Goal: Task Accomplishment & Management: Complete application form

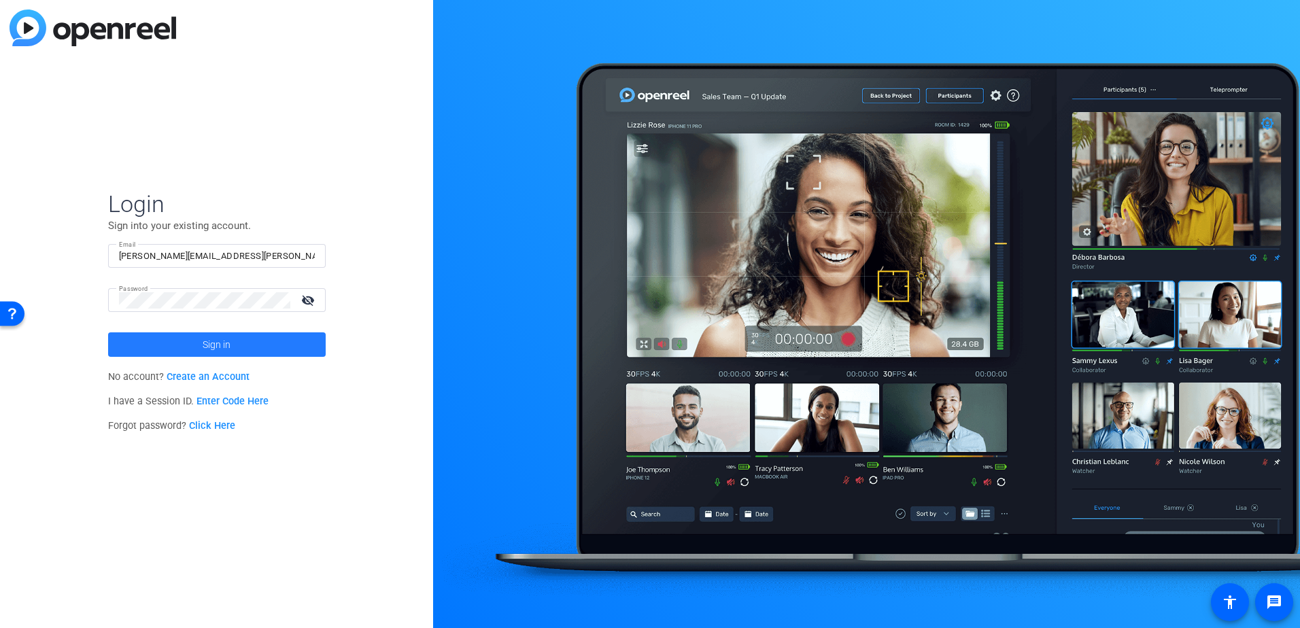
click at [225, 341] on span "Sign in" at bounding box center [217, 345] width 28 height 34
click at [258, 258] on input "[PERSON_NAME][EMAIL_ADDRESS][PERSON_NAME][DOMAIN_NAME]" at bounding box center [217, 256] width 196 height 16
type input "M"
type input "[EMAIL_ADDRESS][PERSON_NAME][DOMAIN_NAME]"
click at [224, 342] on span "Sign in" at bounding box center [217, 345] width 28 height 34
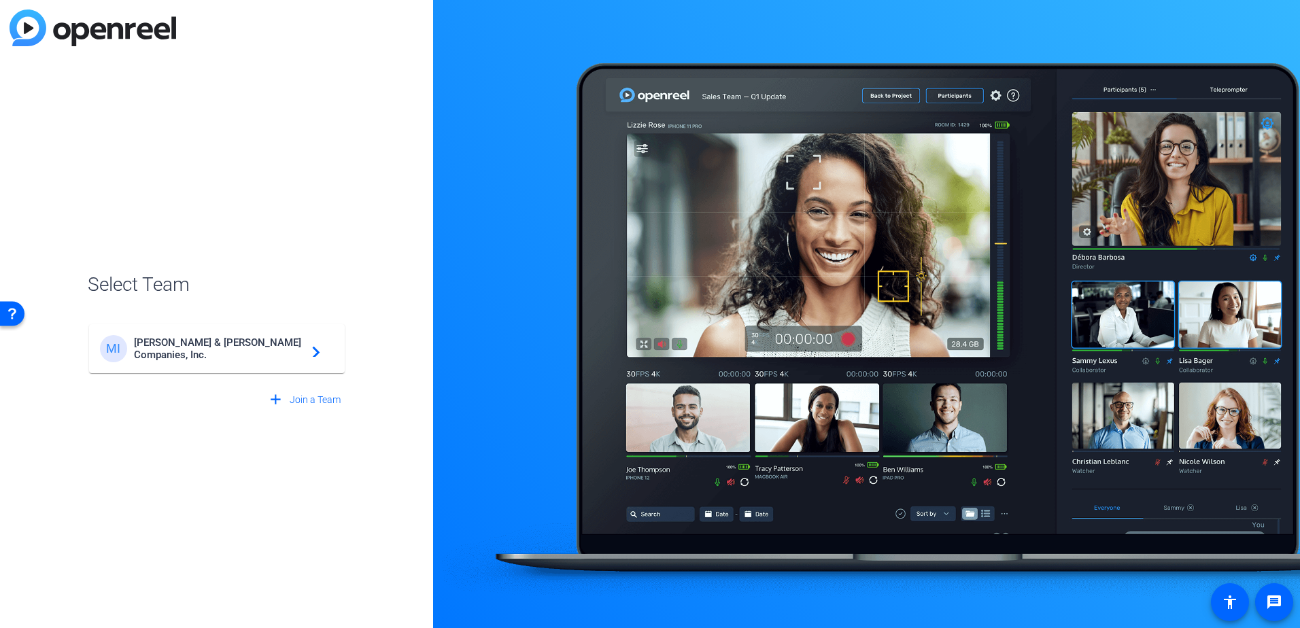
click at [286, 350] on span "[PERSON_NAME] & [PERSON_NAME] Companies, Inc." at bounding box center [219, 348] width 170 height 24
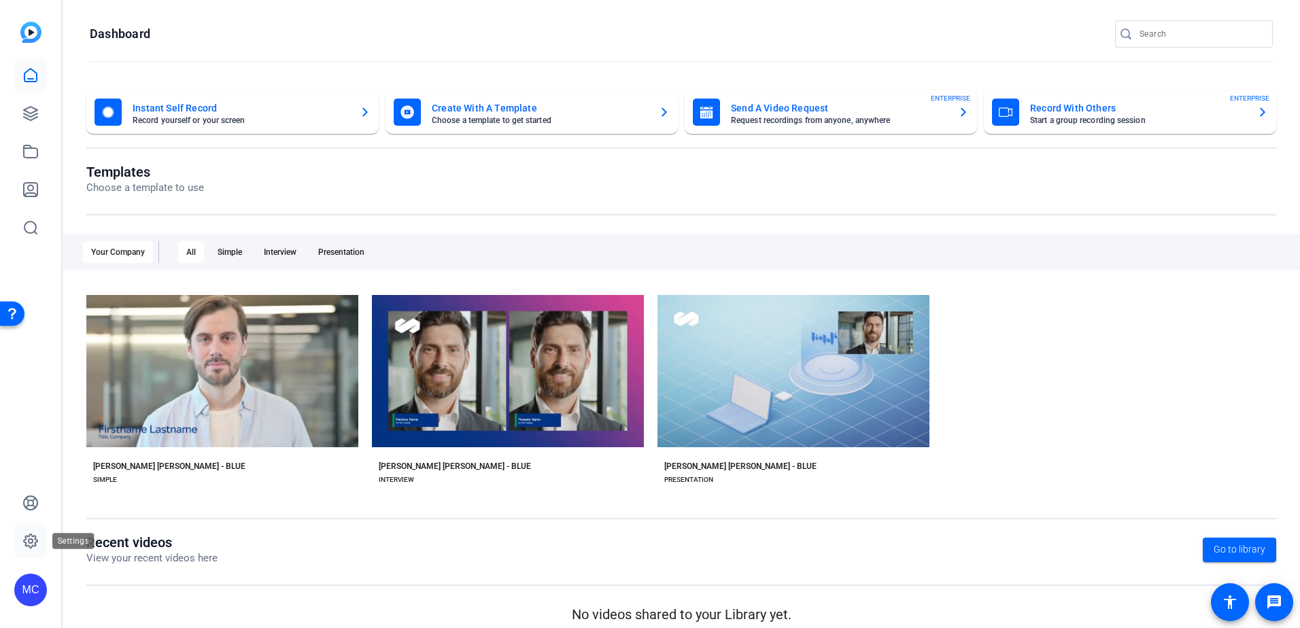
click at [28, 546] on icon at bounding box center [31, 541] width 14 height 14
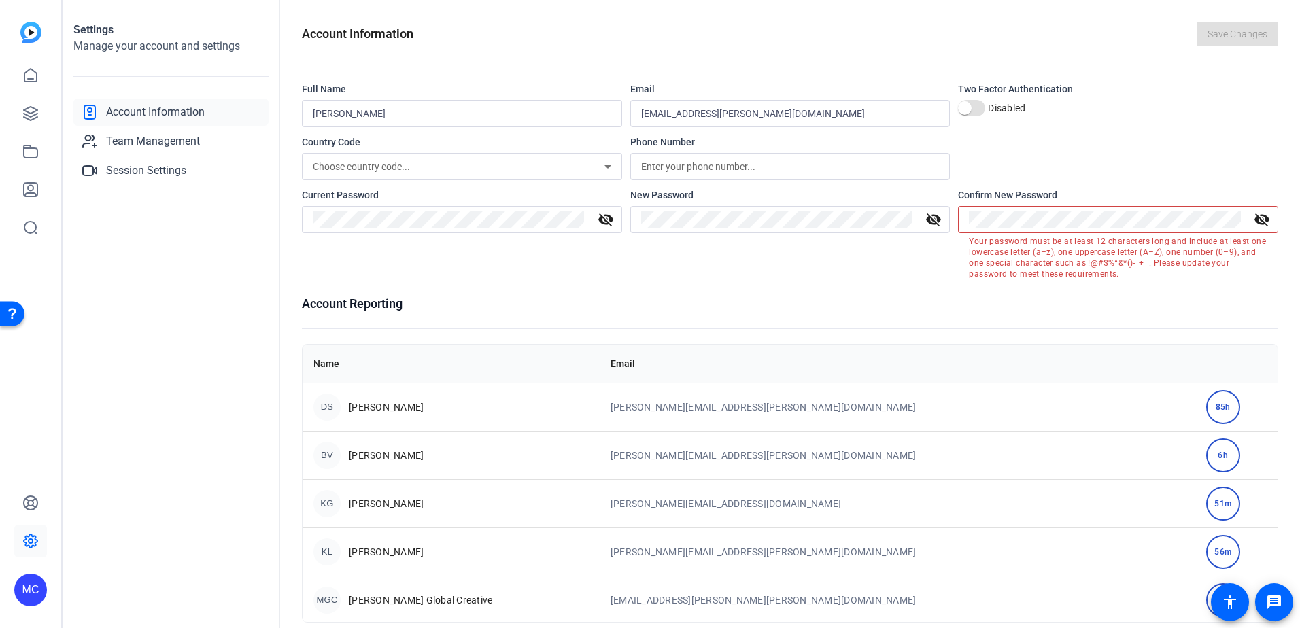
click at [847, 264] on div "New Password visibility_off" at bounding box center [790, 233] width 320 height 91
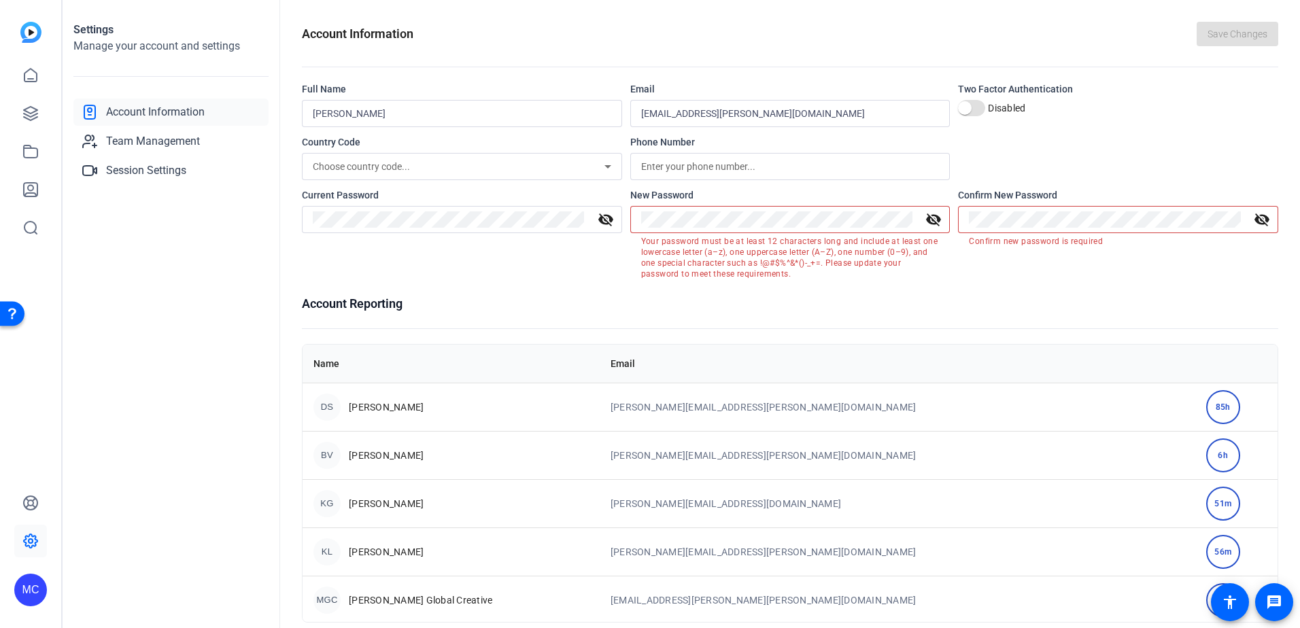
click at [438, 224] on div "Current Password visibility_off New Password visibility_off Your password must …" at bounding box center [790, 233] width 976 height 91
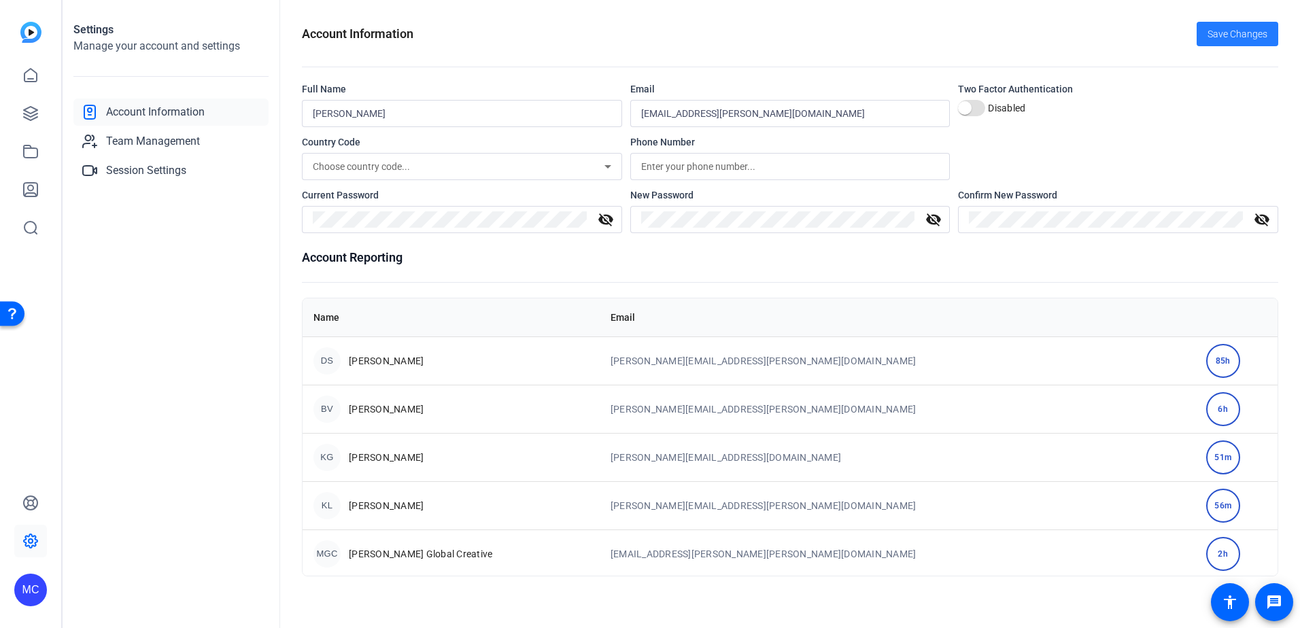
click at [1245, 31] on span "Save Changes" at bounding box center [1237, 34] width 60 height 14
click at [1236, 29] on span "Save Changes" at bounding box center [1237, 34] width 60 height 14
click at [31, 33] on img at bounding box center [30, 32] width 21 height 21
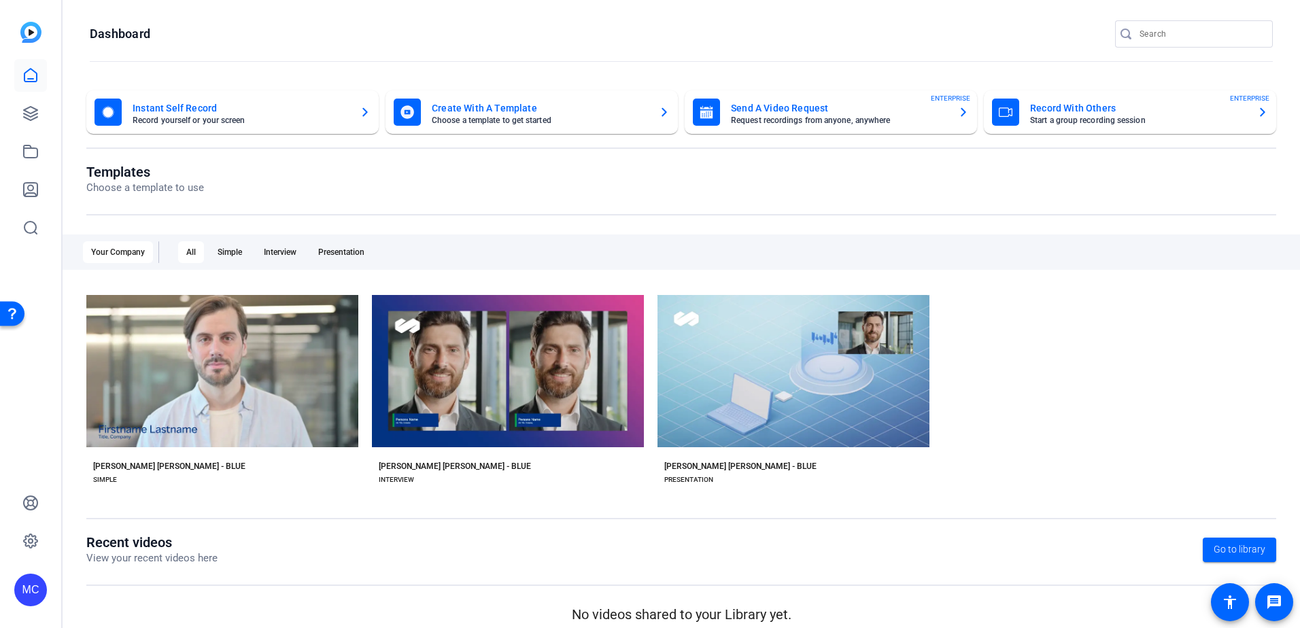
click at [840, 114] on mat-card-title "Send A Video Request" at bounding box center [839, 108] width 216 height 16
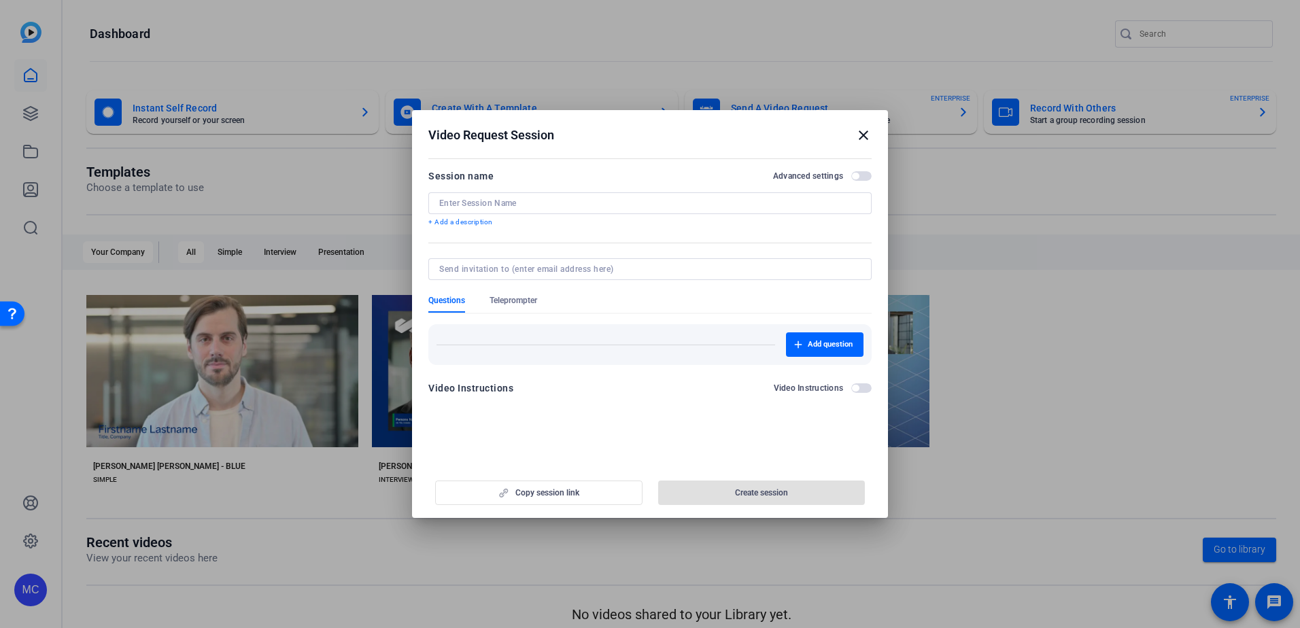
click at [551, 208] on input at bounding box center [649, 203] width 421 height 11
paste input "Colleague Conversations - [PERSON_NAME] social media init"
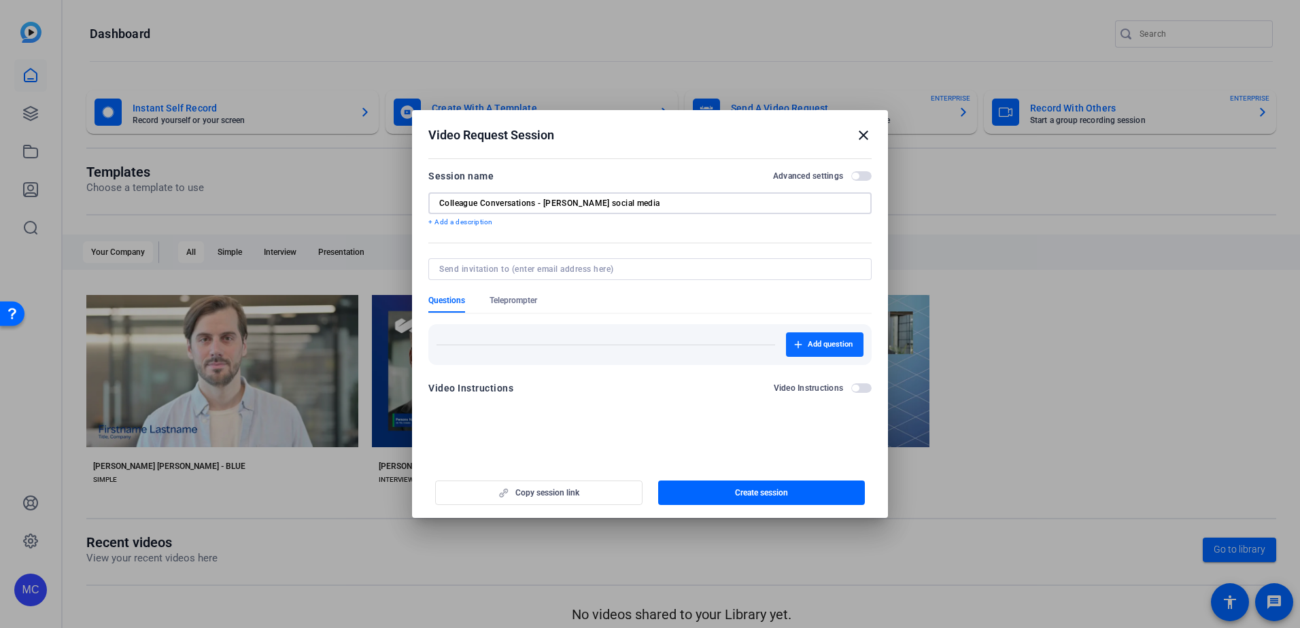
type input "Colleague Conversations - [PERSON_NAME] social media"
click at [819, 341] on span "Add question" at bounding box center [830, 344] width 45 height 11
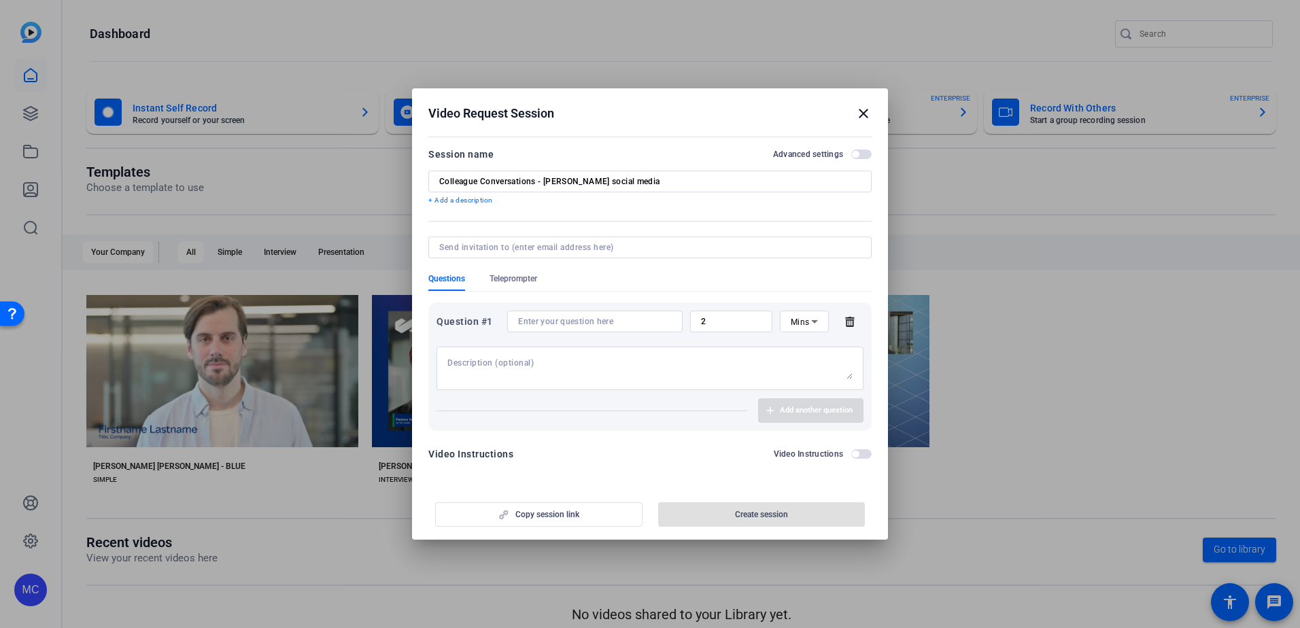
click at [527, 317] on input at bounding box center [595, 321] width 154 height 11
paste input "What’s the word on the street about what brokers and their clients are facing i…"
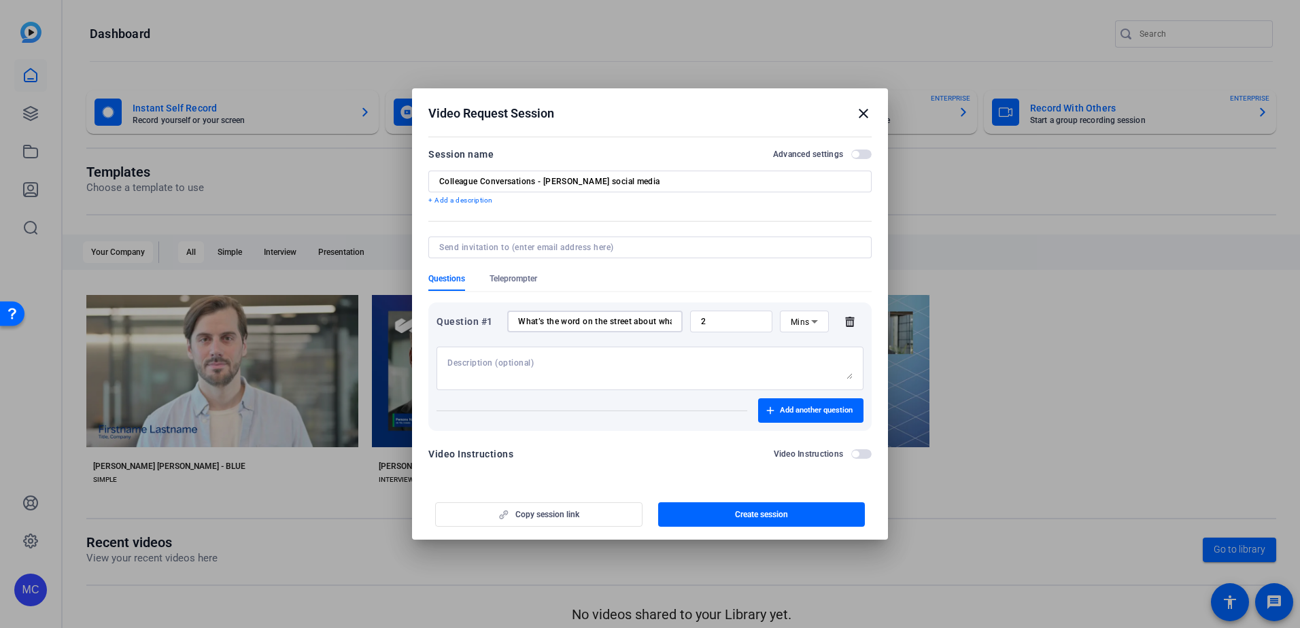
scroll to position [0, 300]
type input "What’s the word on the street about what brokers and their clients are facing i…"
click at [829, 411] on span "Add another question" at bounding box center [816, 410] width 73 height 11
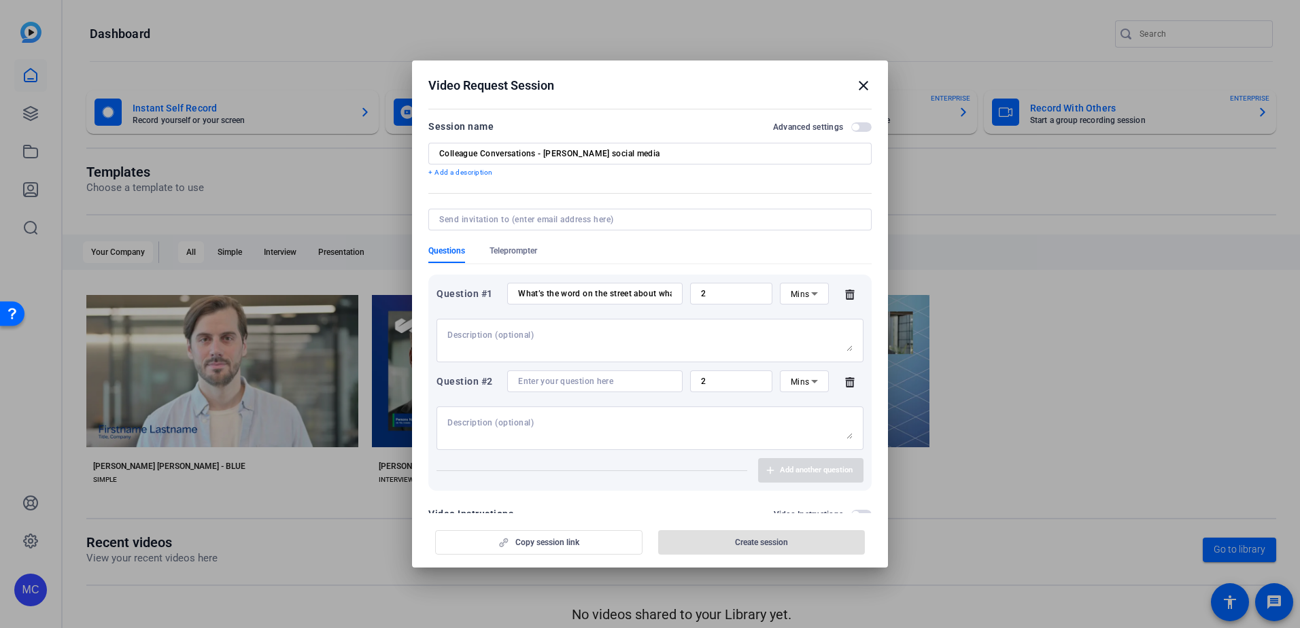
click at [573, 388] on div at bounding box center [595, 381] width 154 height 22
paste input "What do you say to clients who are only focused on price? How can [PERSON_NAME]…"
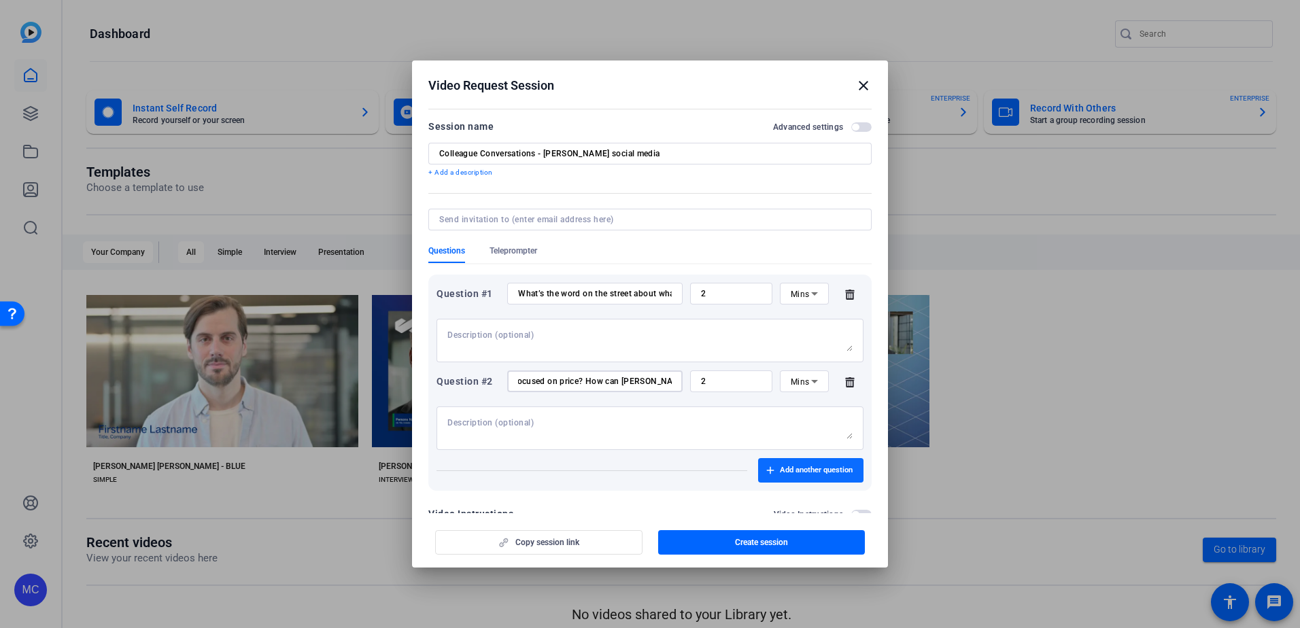
type input "What do you say to clients who are only focused on price? How can [PERSON_NAME]…"
click at [803, 469] on span "Add another question" at bounding box center [816, 470] width 73 height 11
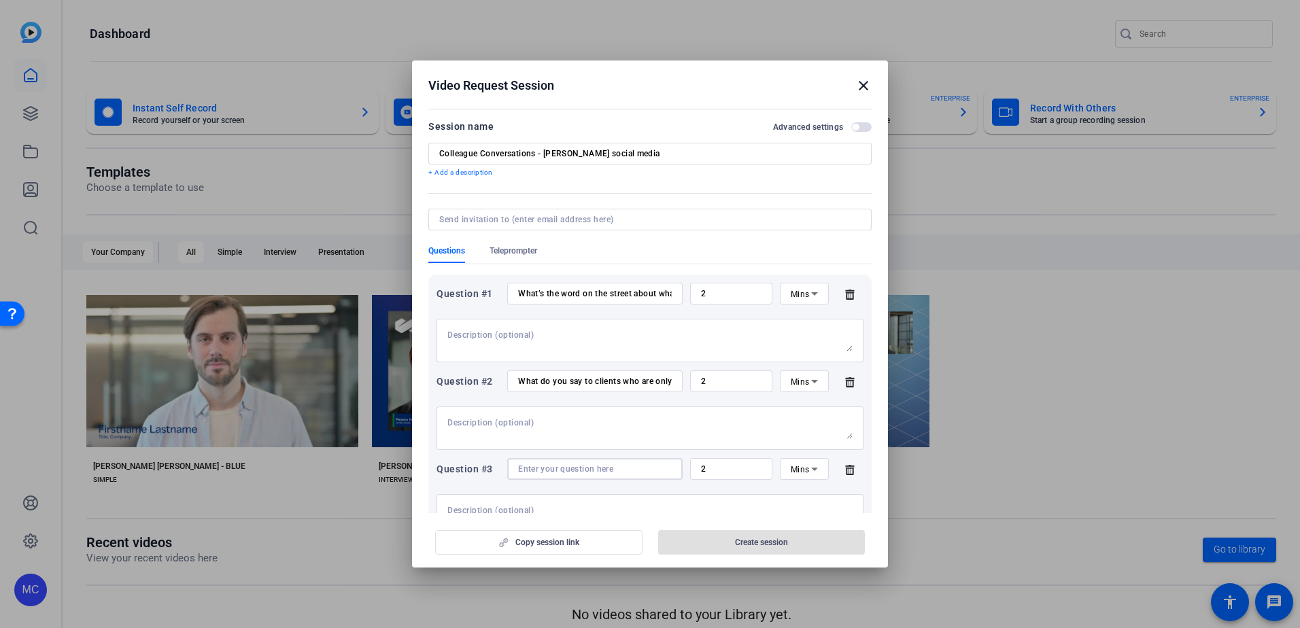
click at [598, 474] on input at bounding box center [595, 469] width 154 height 11
paste input "Given the shifting market conditions, how can [PERSON_NAME] help?"
type input "Given the shifting market conditions, how can [PERSON_NAME] help?"
click at [721, 542] on span "button" at bounding box center [761, 542] width 207 height 33
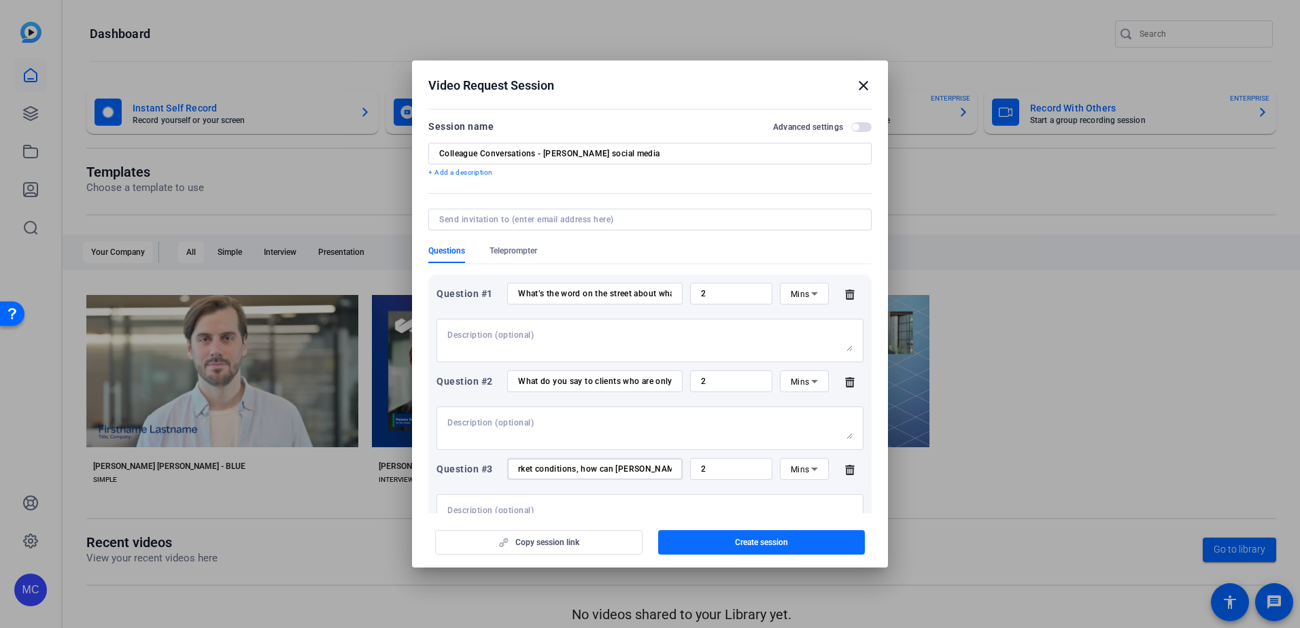
scroll to position [0, 0]
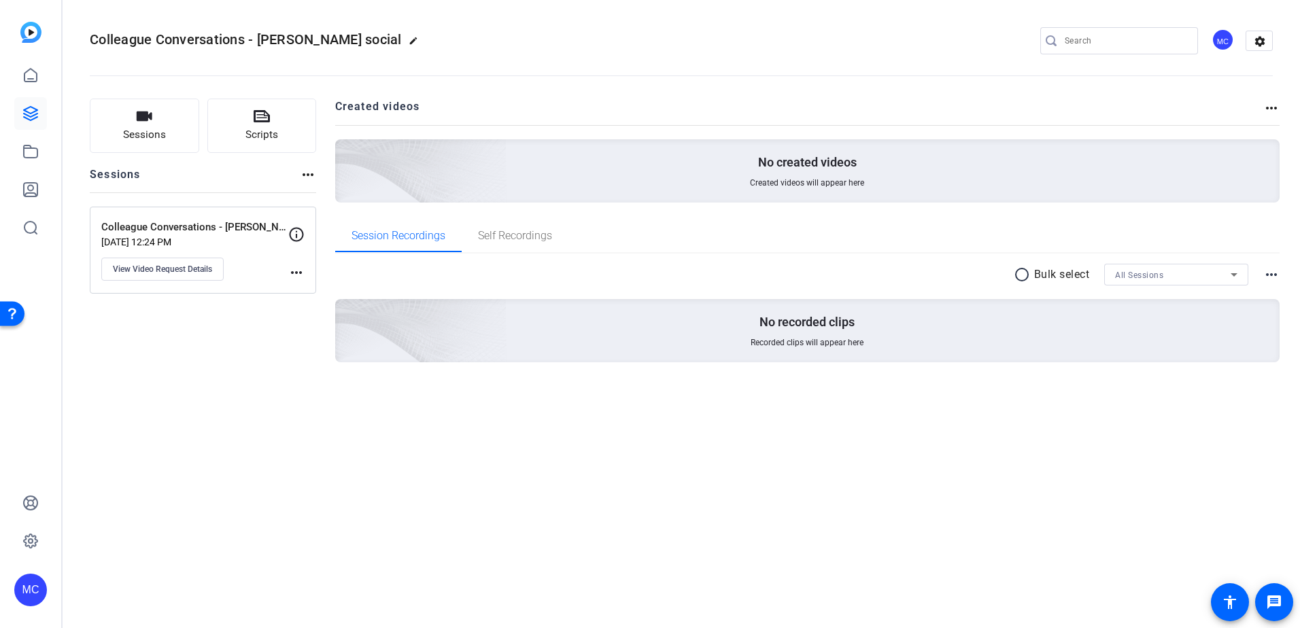
click at [300, 174] on mat-icon "more_horiz" at bounding box center [308, 175] width 16 height 16
click at [225, 226] on div at bounding box center [650, 314] width 1300 height 628
click at [145, 228] on p "Colleague Conversations - [PERSON_NAME] social media" at bounding box center [194, 228] width 187 height 16
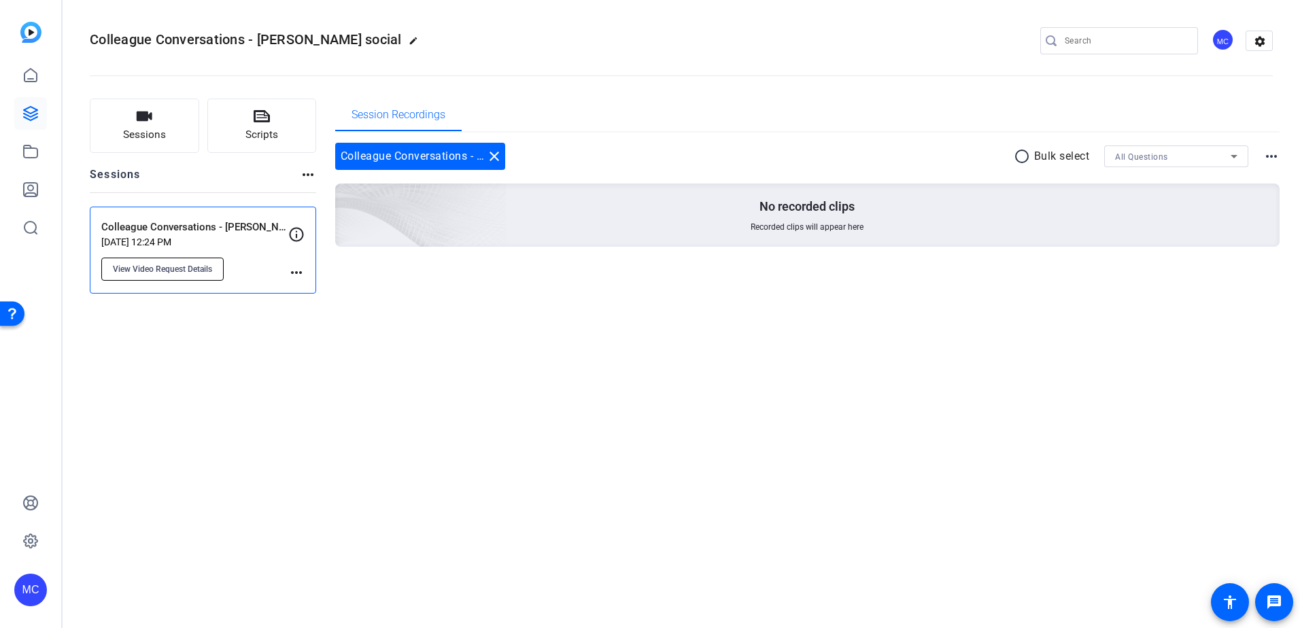
click at [177, 273] on span "View Video Request Details" at bounding box center [162, 269] width 99 height 11
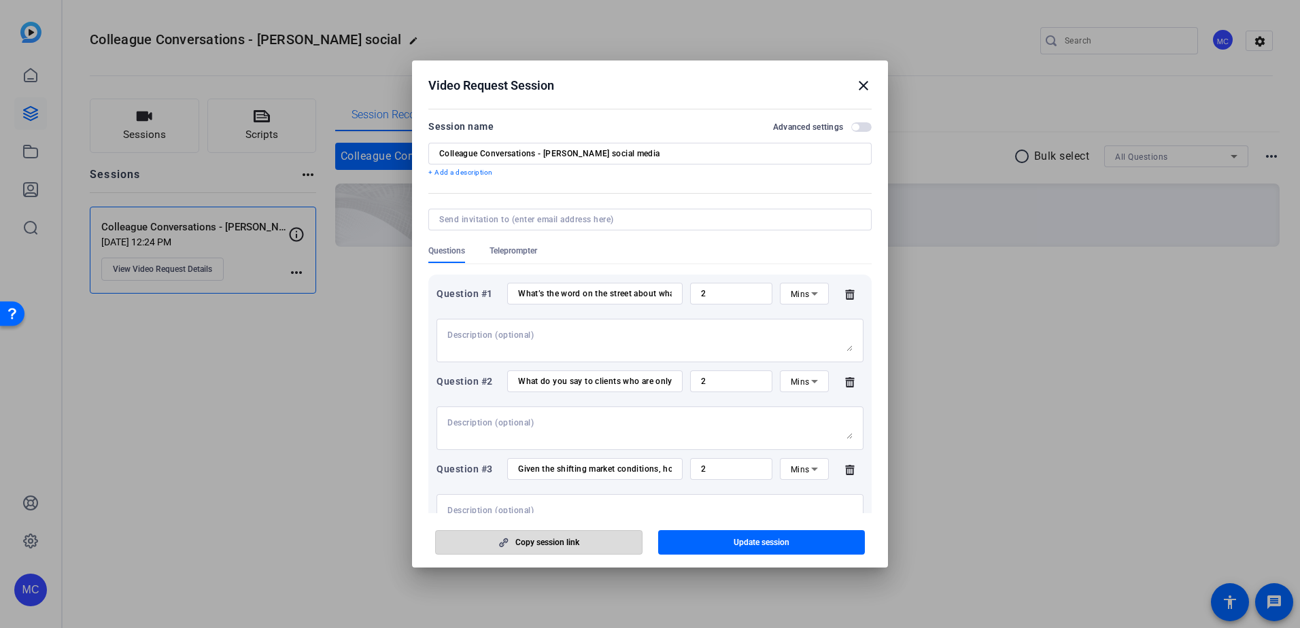
click at [555, 542] on span "Copy session link" at bounding box center [547, 542] width 64 height 11
click at [634, 150] on input "Colleague Conversations - [PERSON_NAME] social media" at bounding box center [649, 153] width 421 height 11
type input "Colleague Conversations - EIL social media videos"
click at [763, 537] on span "Update session" at bounding box center [761, 542] width 56 height 11
click at [871, 90] on mat-icon "close" at bounding box center [863, 85] width 16 height 16
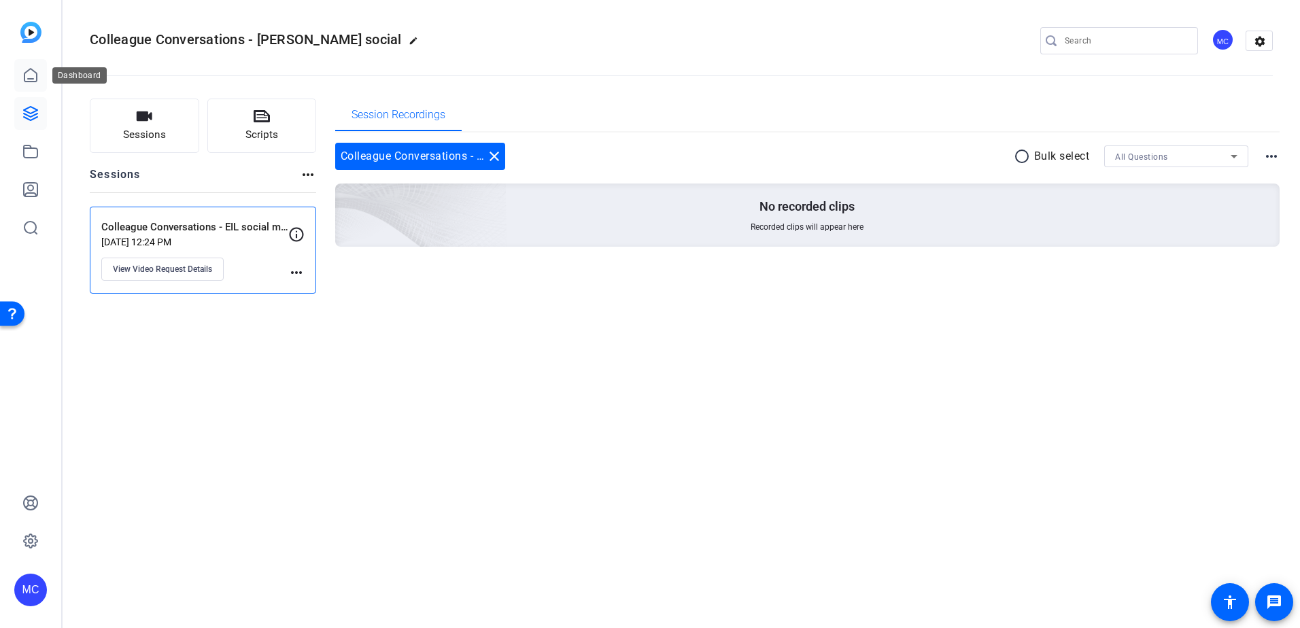
click at [25, 81] on icon at bounding box center [30, 75] width 12 height 13
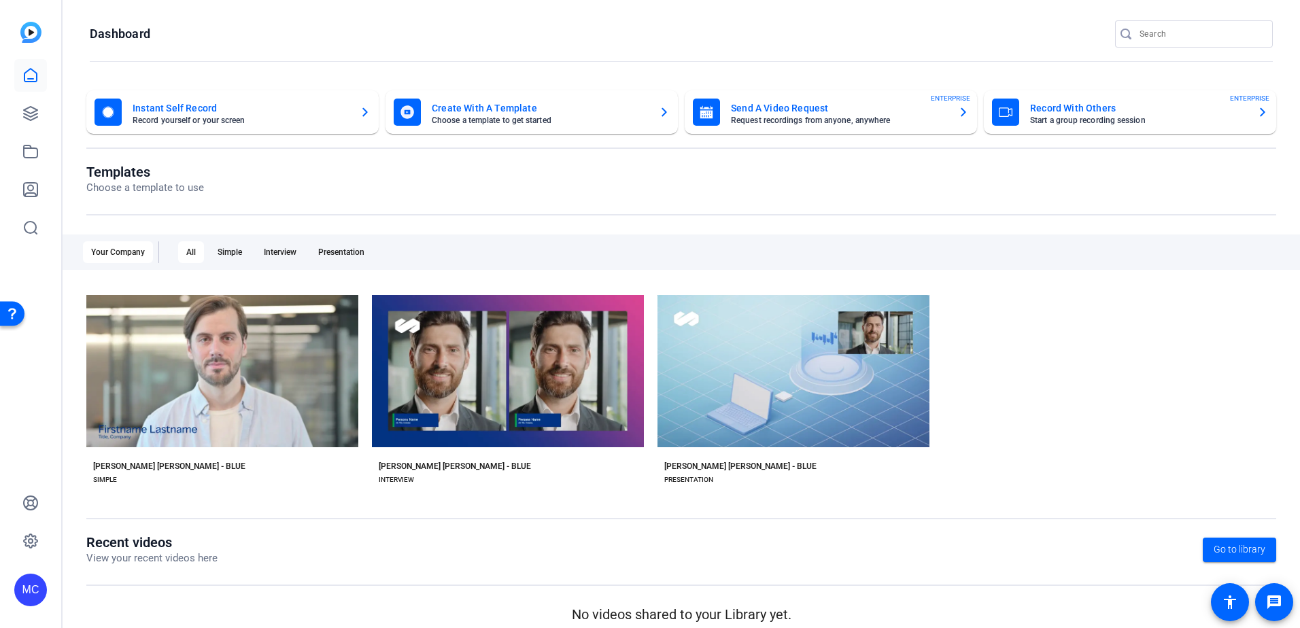
click at [766, 116] on mat-card-title "Send A Video Request" at bounding box center [839, 108] width 216 height 16
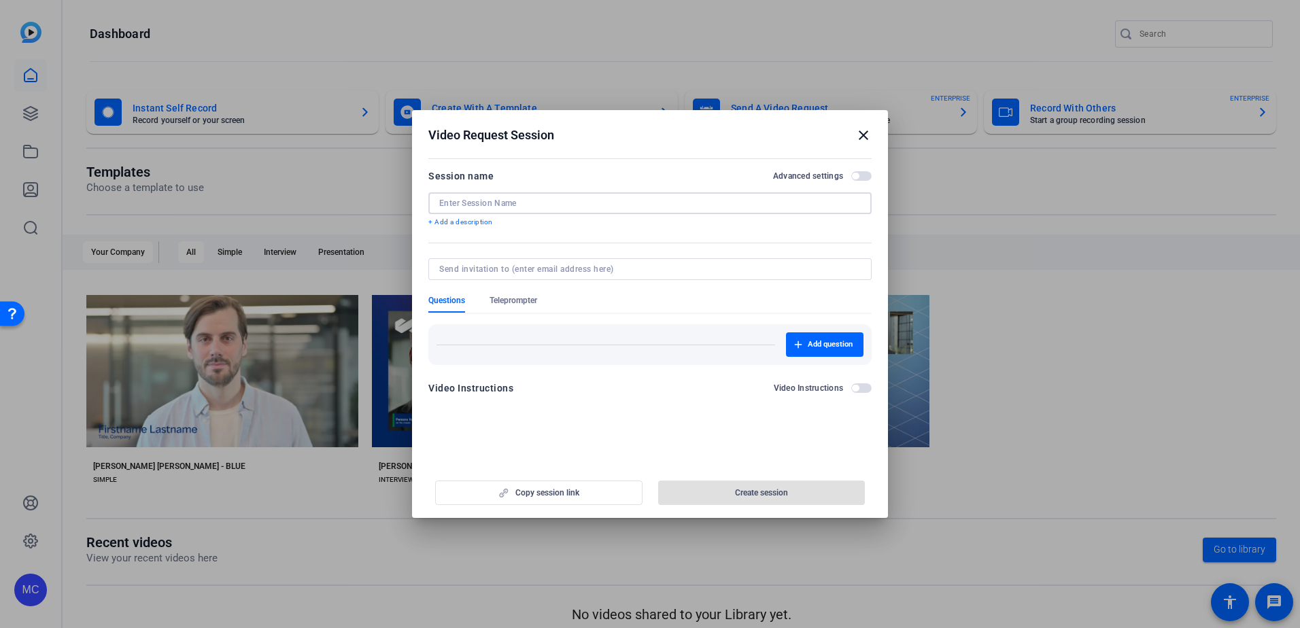
click at [586, 202] on input at bounding box center [649, 203] width 421 height 11
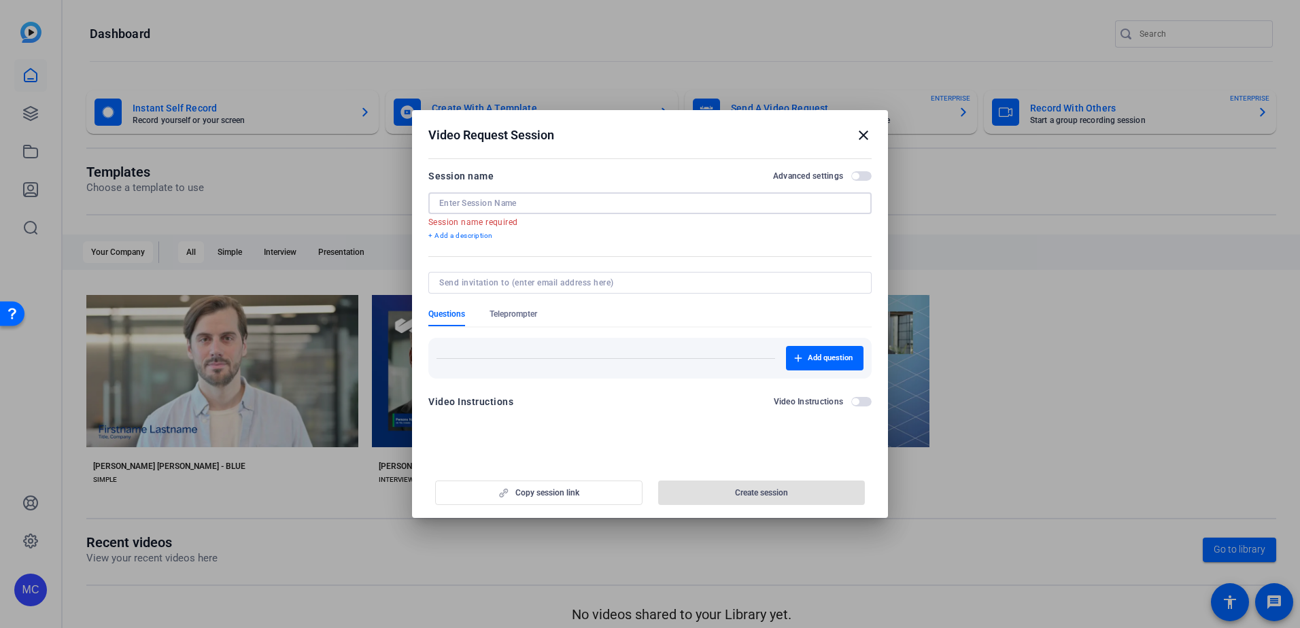
click at [551, 205] on input at bounding box center [649, 203] width 421 height 11
paste input "Colleague Conversations"
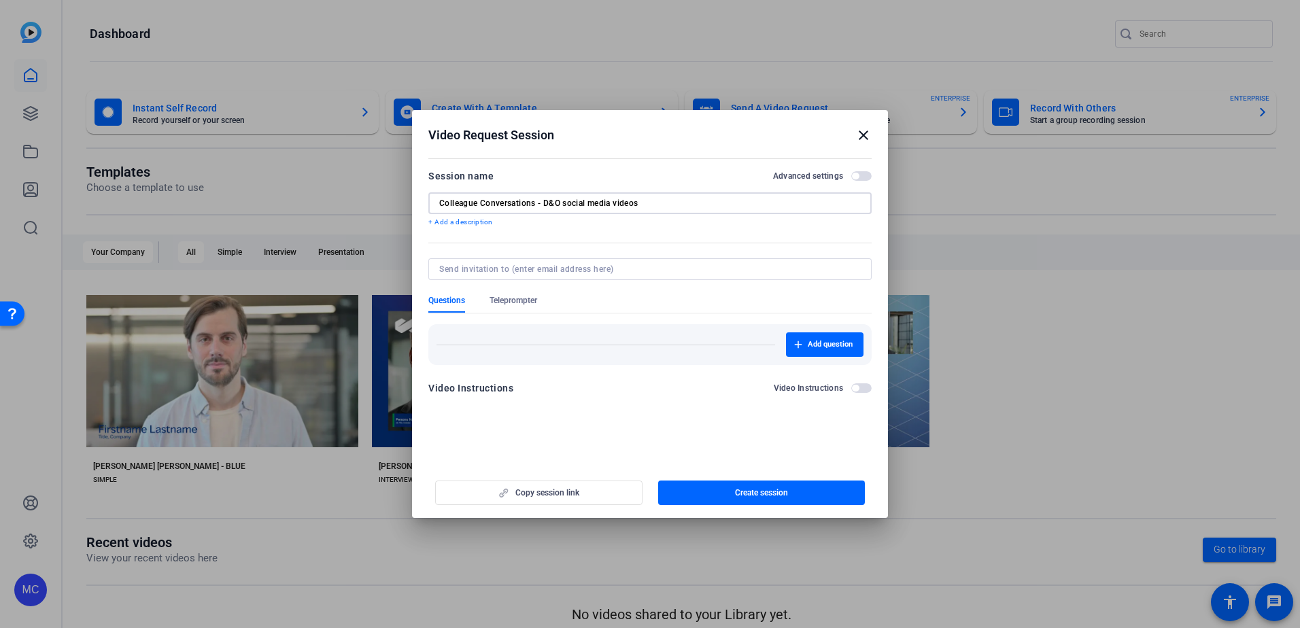
type input "Colleague Conversations - D&O social media videos"
click at [828, 341] on span "Add question" at bounding box center [830, 344] width 45 height 11
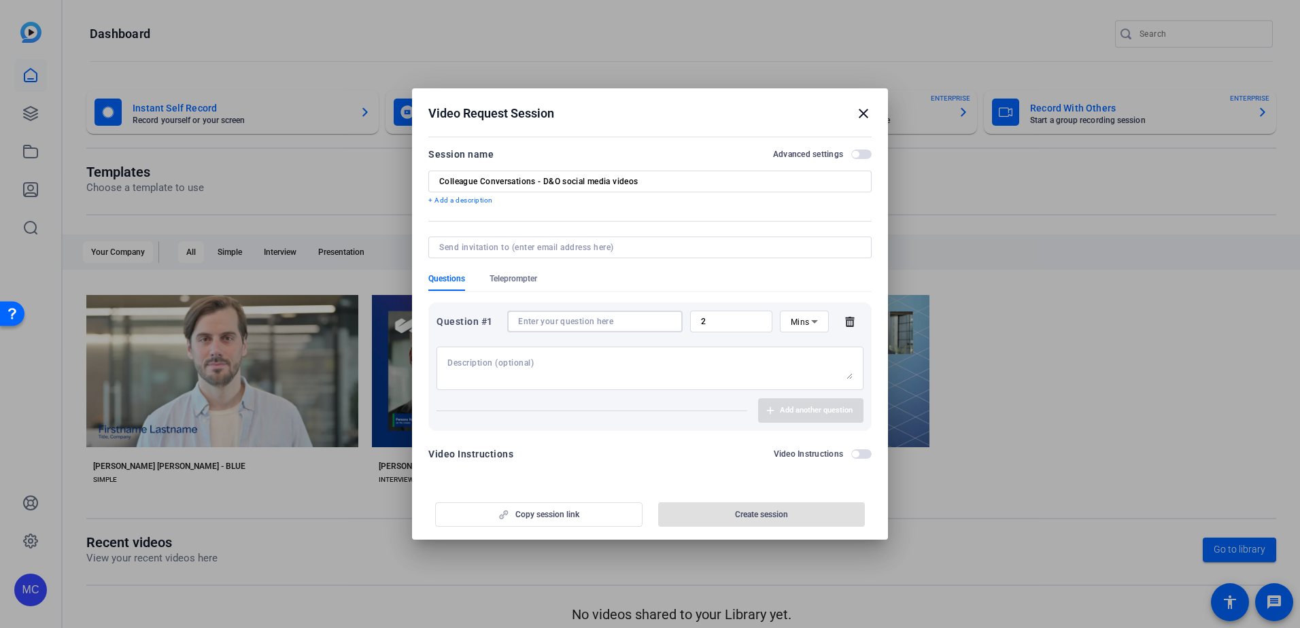
click at [543, 326] on input at bounding box center [595, 321] width 154 height 11
paste input "What’s the word on the street about what brokers and their clients are facing i…"
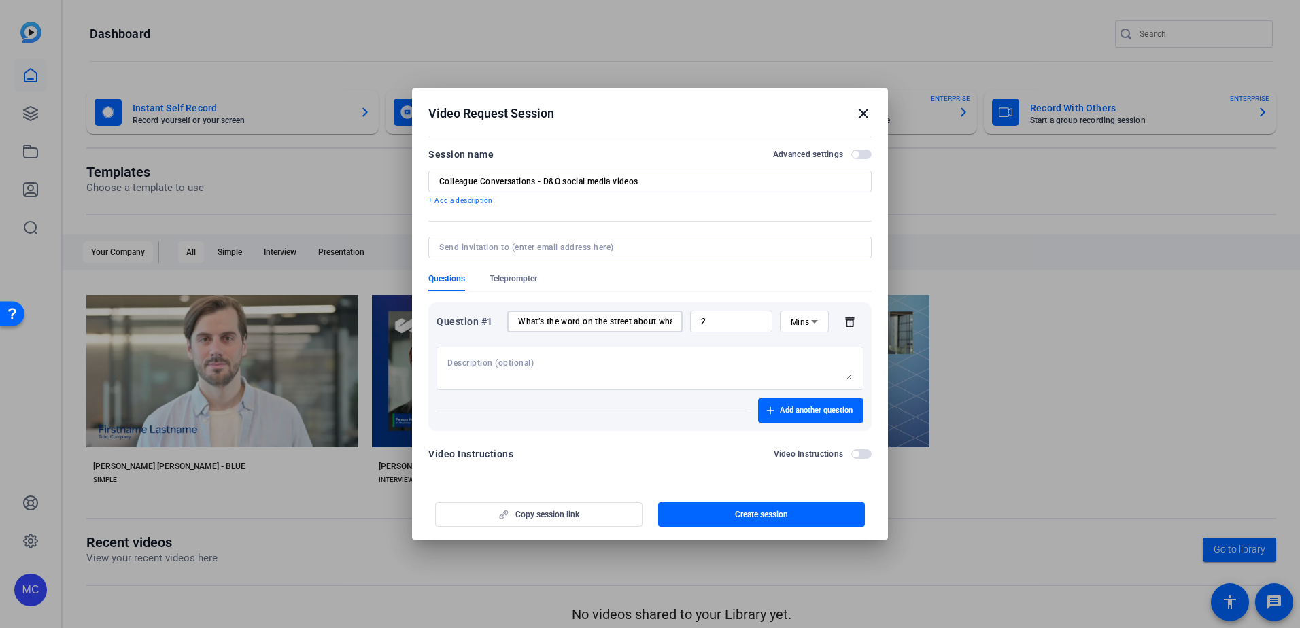
scroll to position [0, 300]
type input "What’s the word on the street about what brokers and their clients are facing i…"
click at [812, 407] on span "Add another question" at bounding box center [816, 410] width 73 height 11
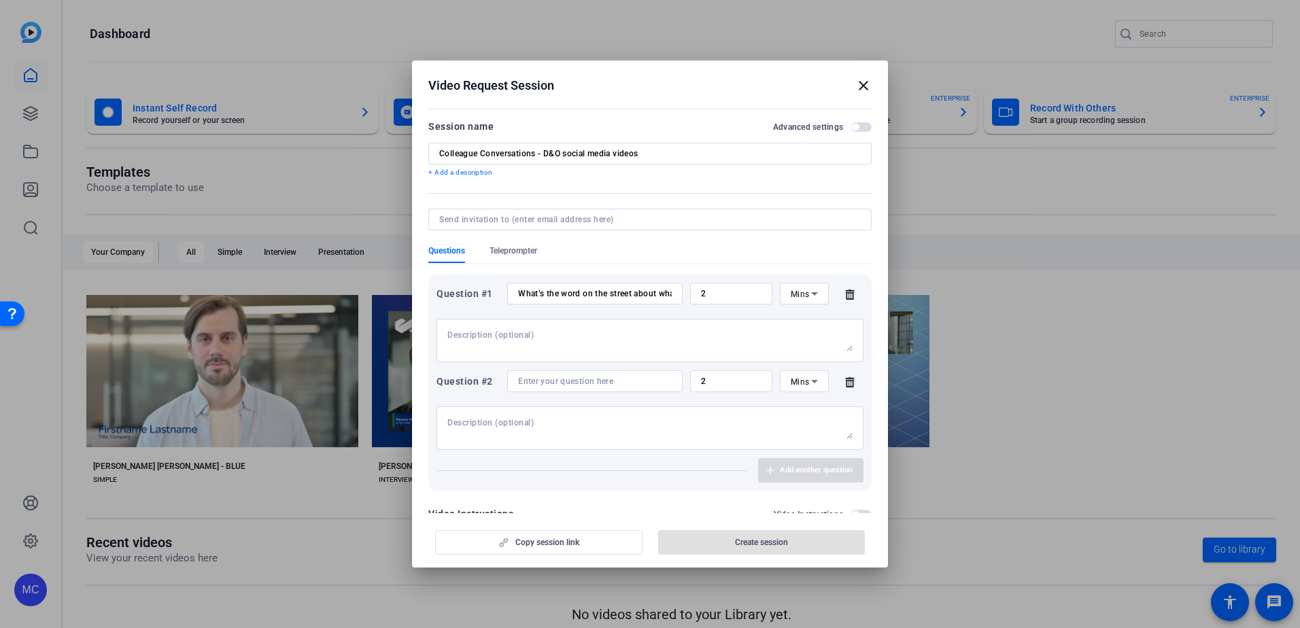
click at [546, 375] on div at bounding box center [595, 381] width 154 height 22
paste input "What do you say to clients who are only focused on price? How can [PERSON_NAME]…"
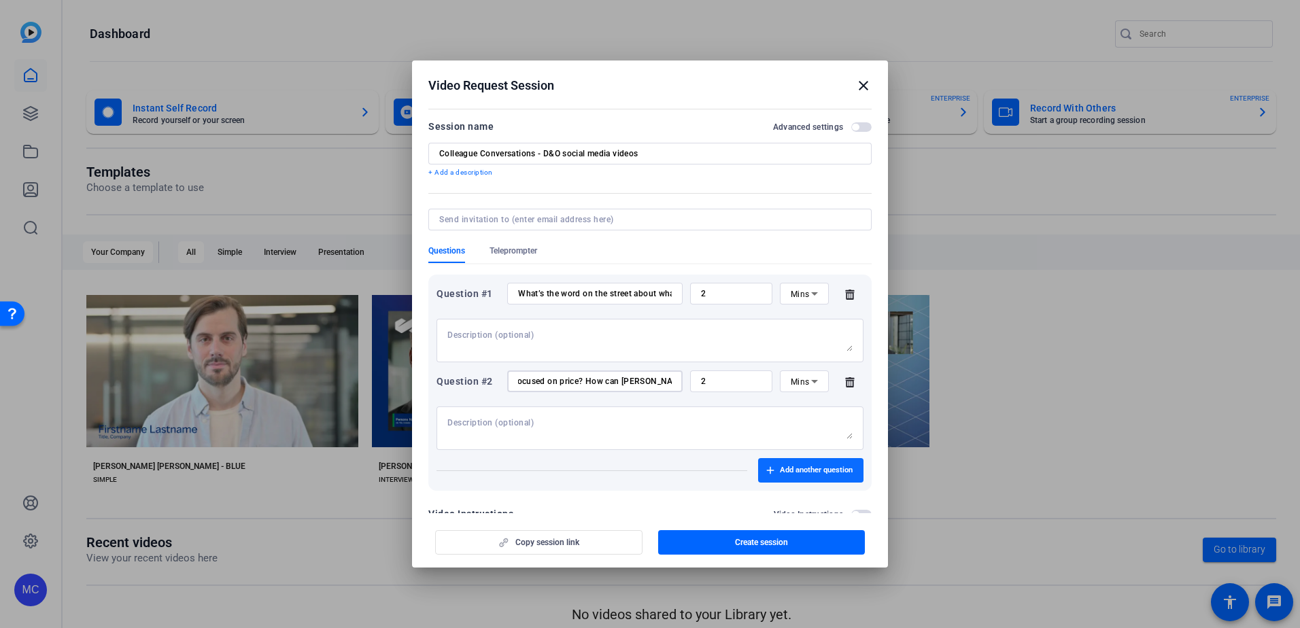
type input "What do you say to clients who are only focused on price? How can [PERSON_NAME]…"
click at [791, 464] on span "button" at bounding box center [810, 470] width 105 height 33
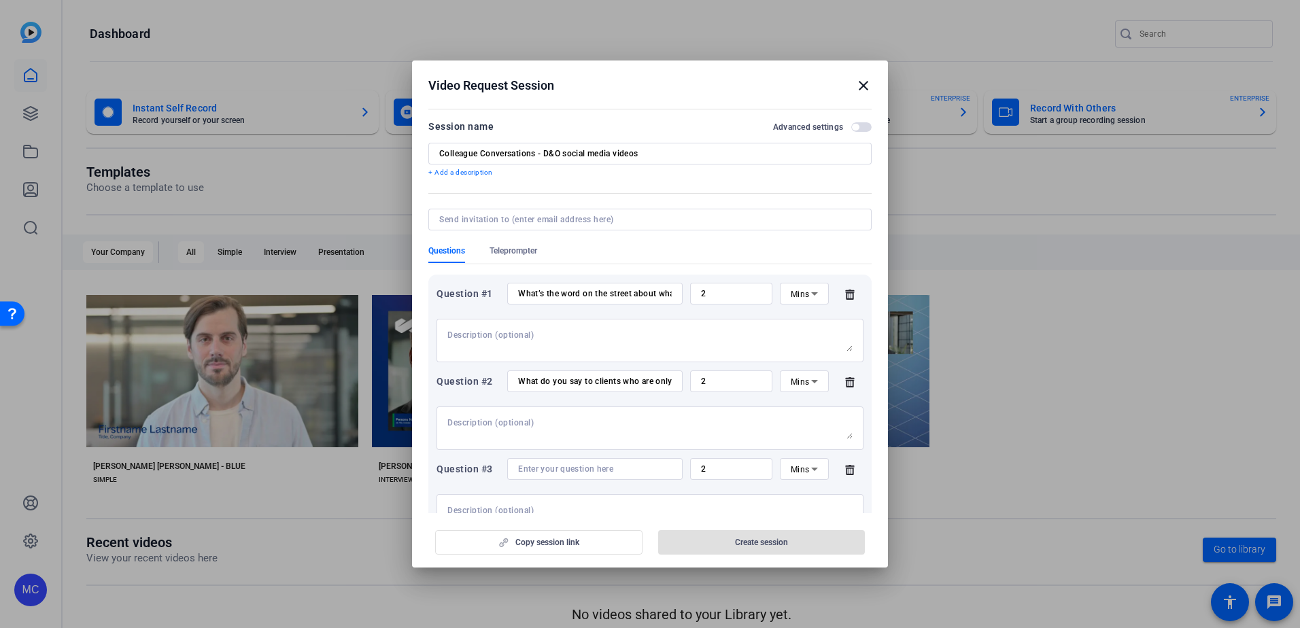
click at [598, 466] on input at bounding box center [595, 469] width 154 height 11
paste input "Given the shifting market conditions, how can [PERSON_NAME] help?"
type input "Given the shifting market conditions, how can [PERSON_NAME] help?"
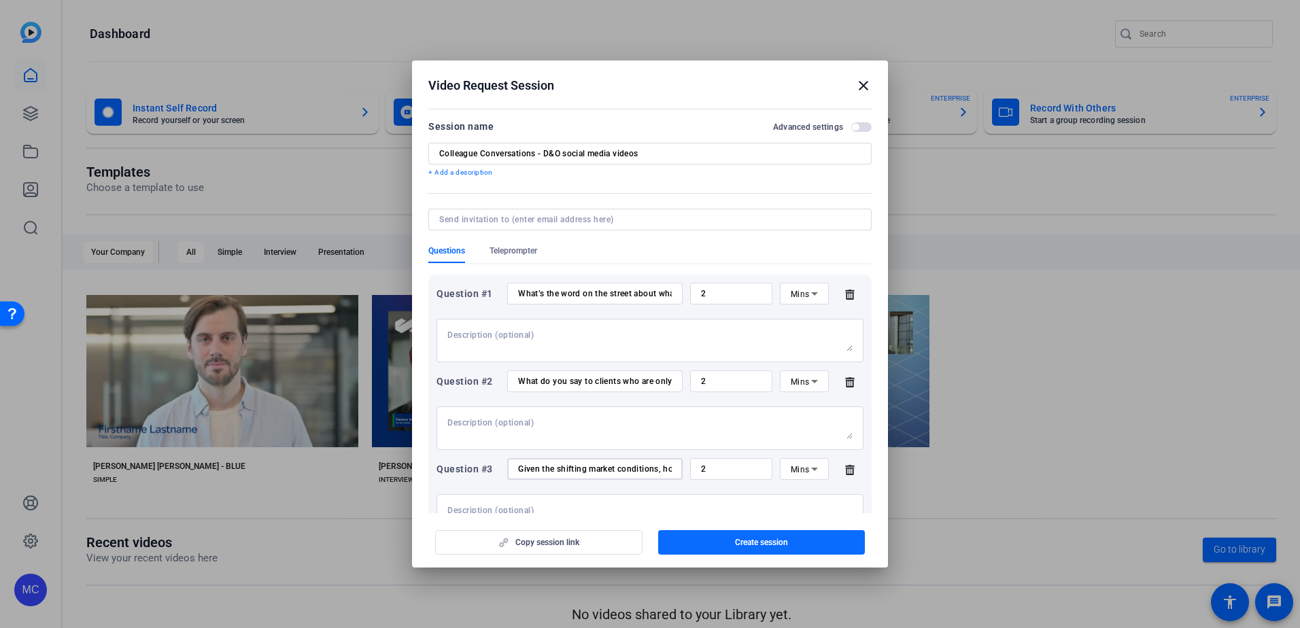
click at [749, 538] on span "Create session" at bounding box center [761, 542] width 53 height 11
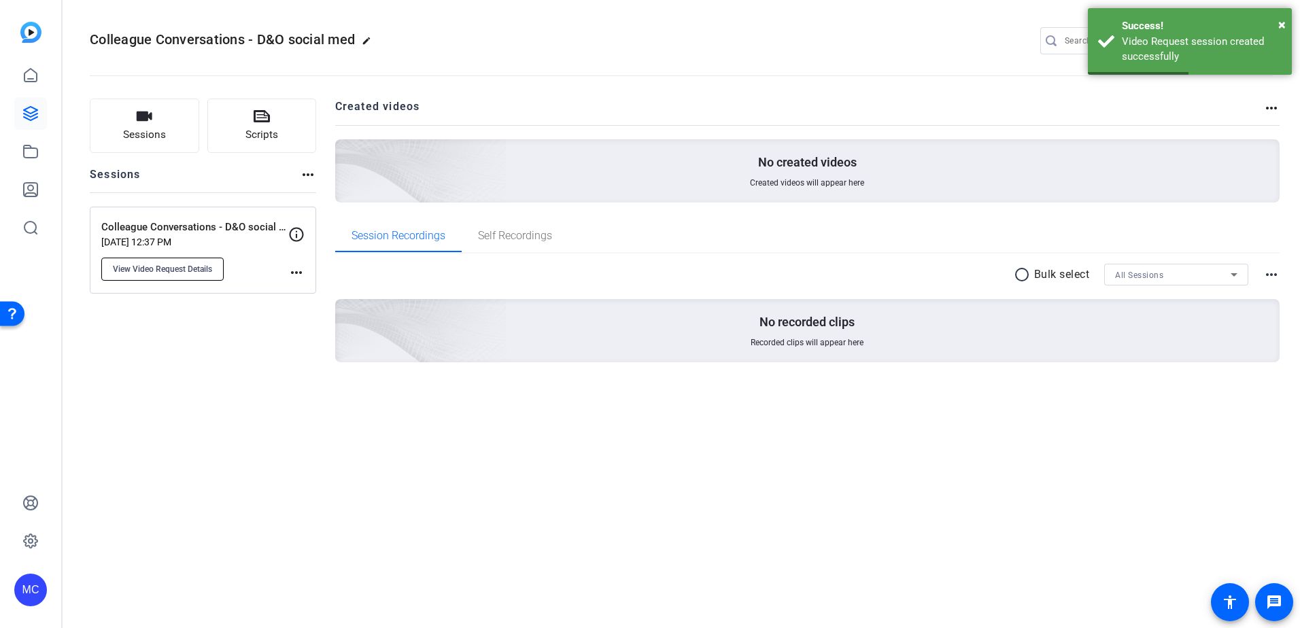
click at [181, 261] on button "View Video Request Details" at bounding box center [162, 269] width 122 height 23
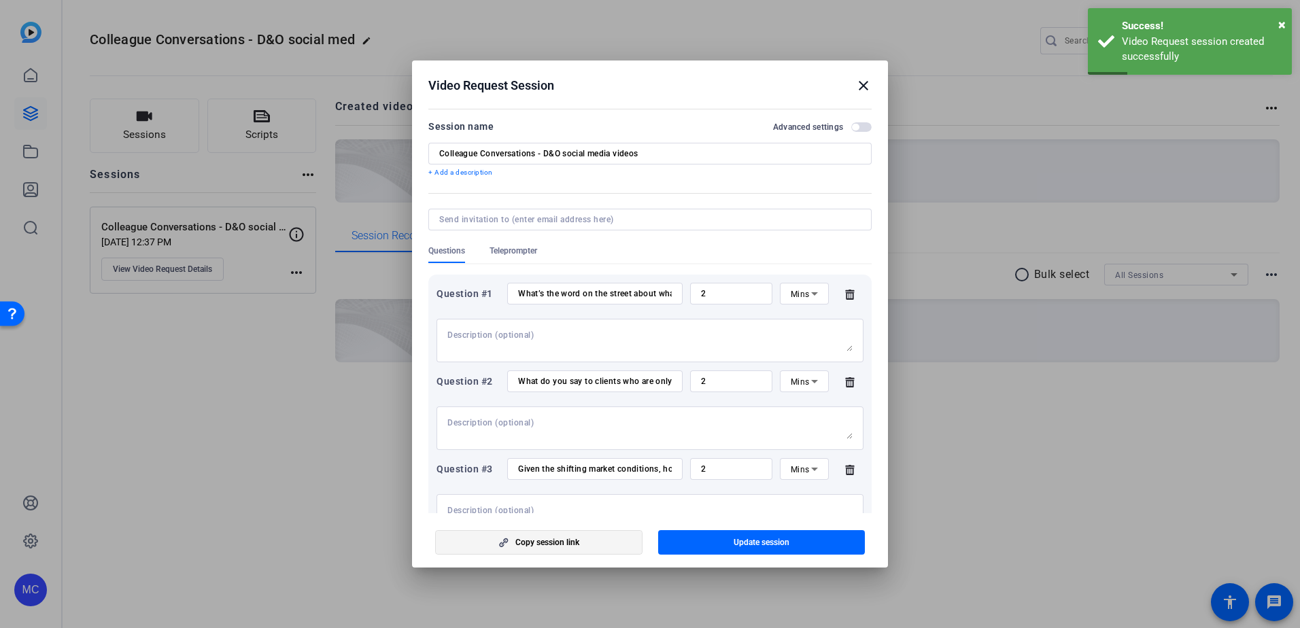
click at [574, 539] on span "Copy session link" at bounding box center [547, 542] width 64 height 11
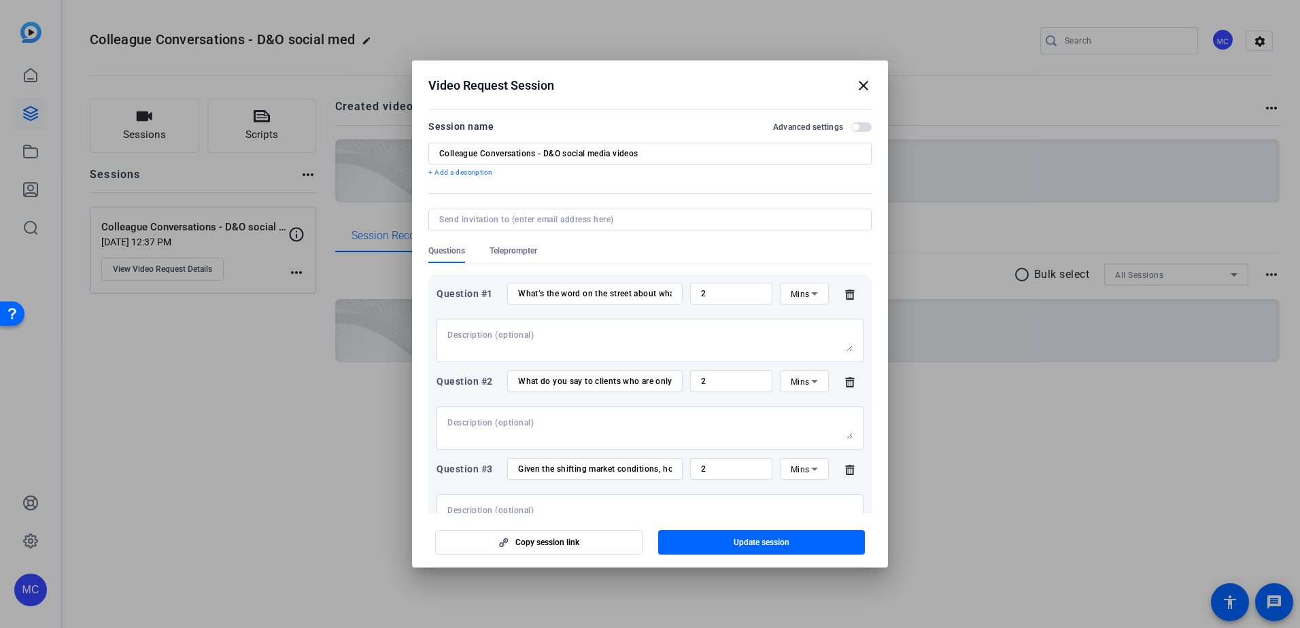
click at [731, 546] on span "button" at bounding box center [761, 542] width 207 height 33
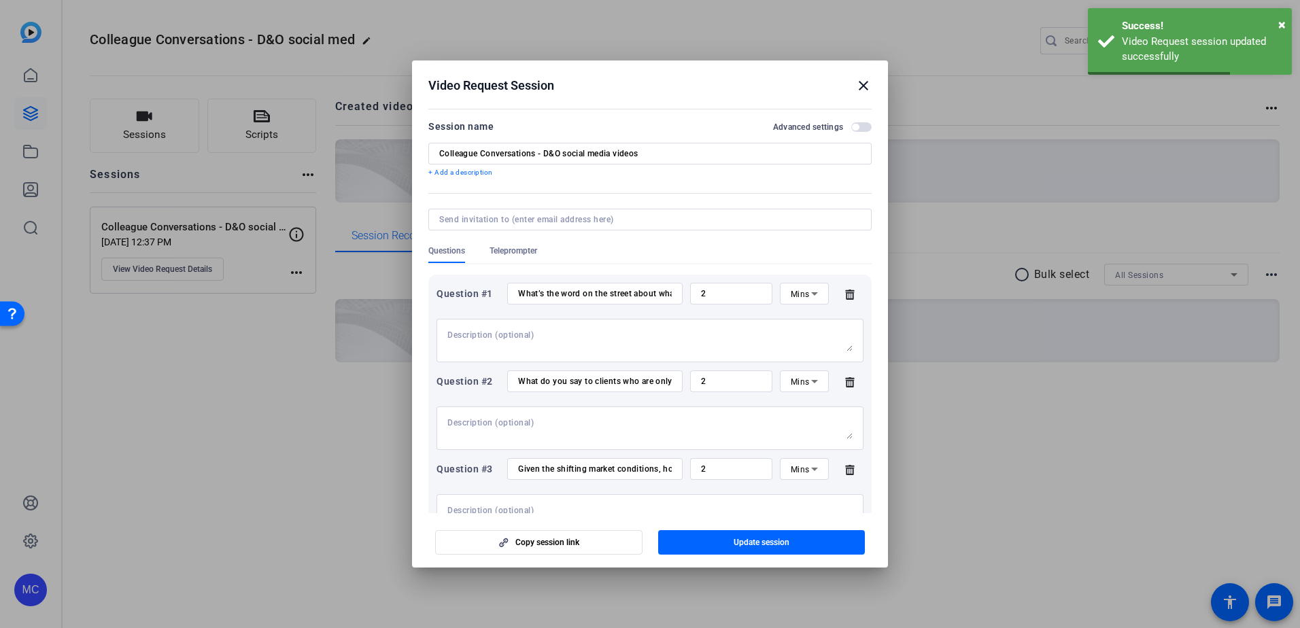
click at [859, 83] on mat-icon "close" at bounding box center [863, 85] width 16 height 16
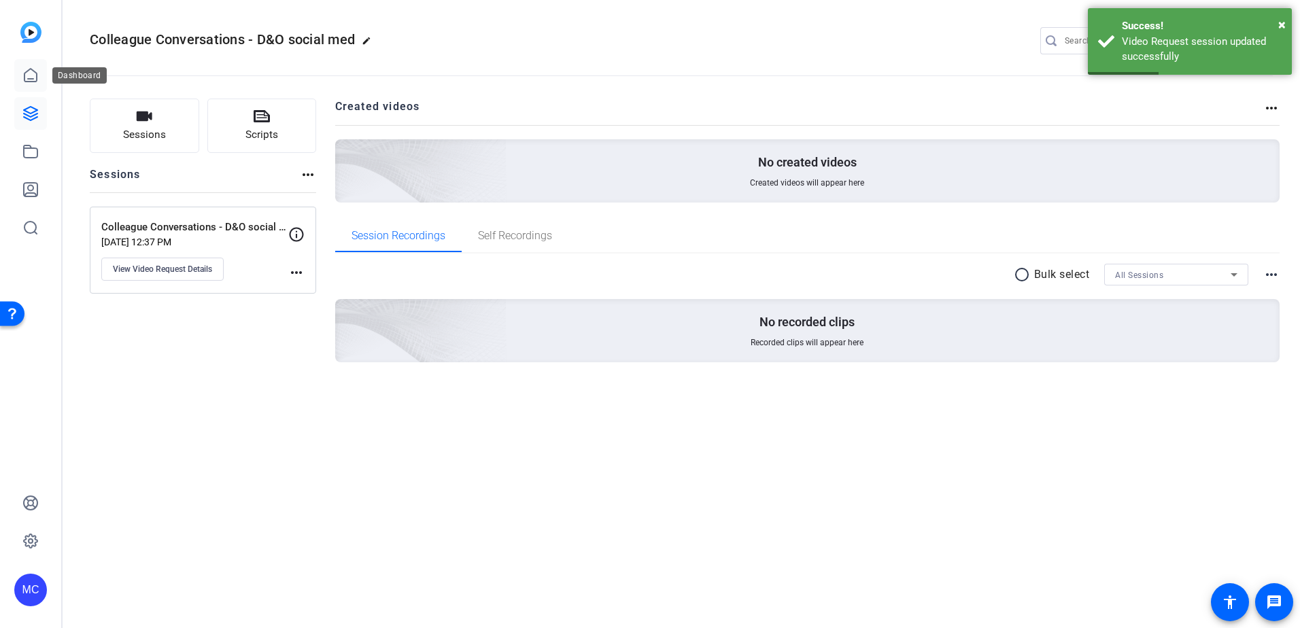
click at [32, 74] on icon at bounding box center [30, 75] width 16 height 16
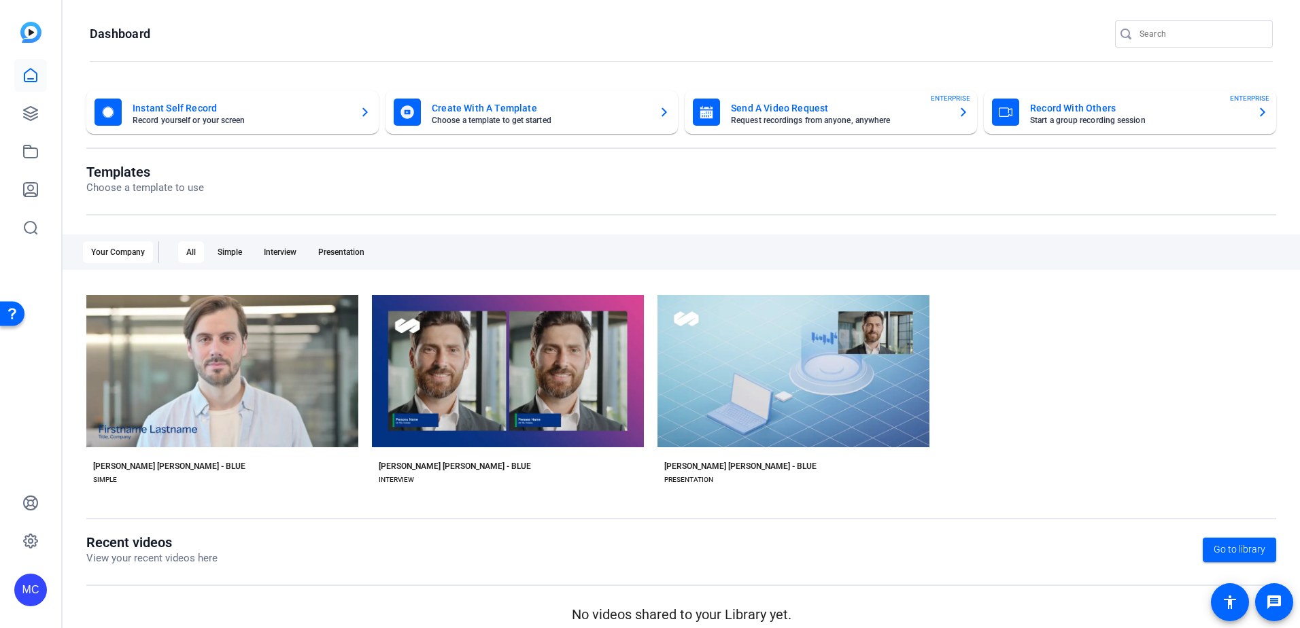
click at [35, 33] on img at bounding box center [30, 32] width 21 height 21
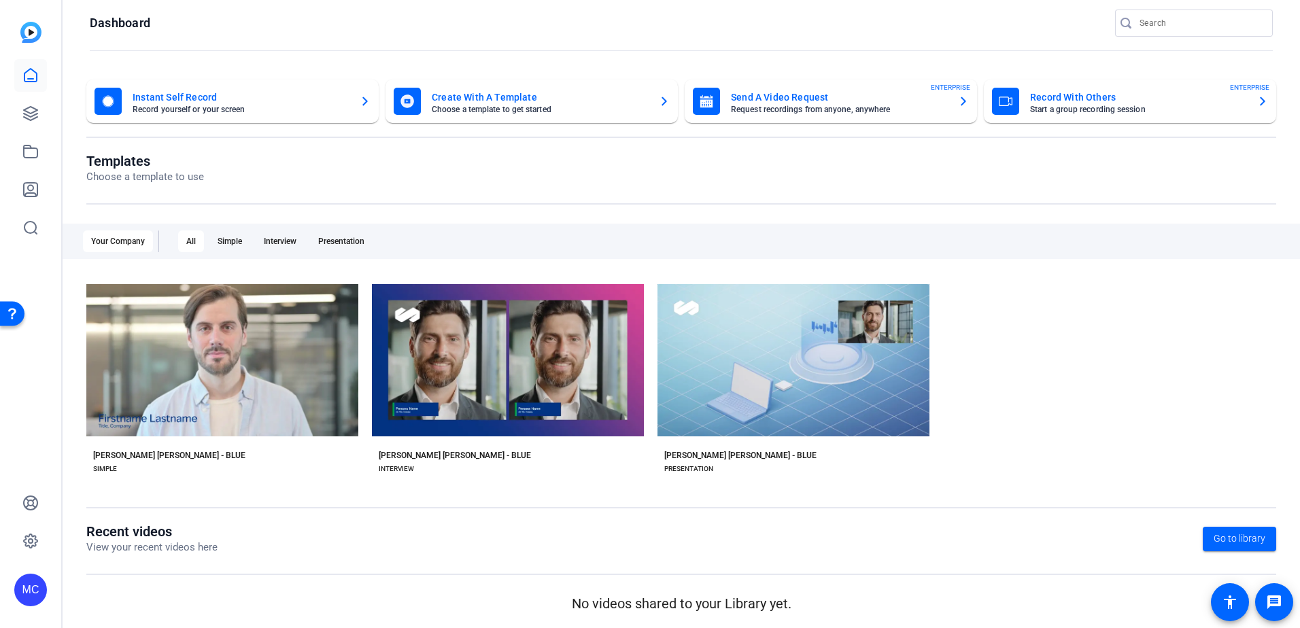
scroll to position [14, 0]
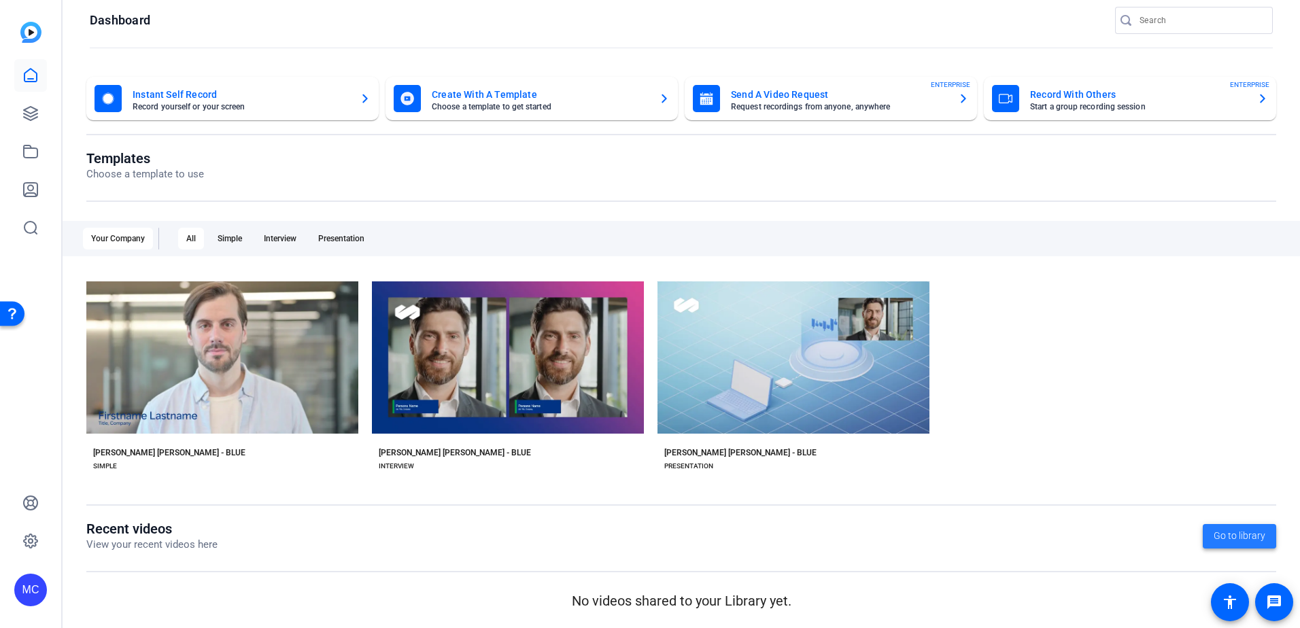
click at [1254, 535] on span "Go to library" at bounding box center [1239, 536] width 52 height 14
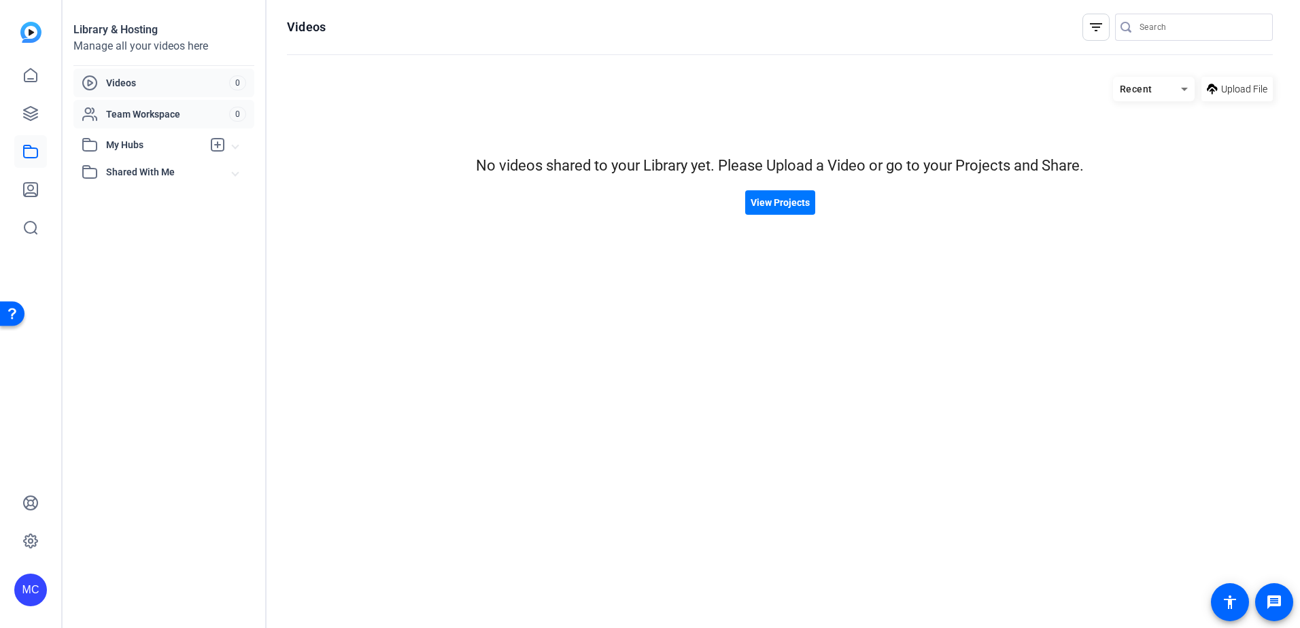
click at [147, 107] on span "Team Workspace" at bounding box center [167, 114] width 123 height 14
click at [29, 35] on img at bounding box center [30, 32] width 21 height 21
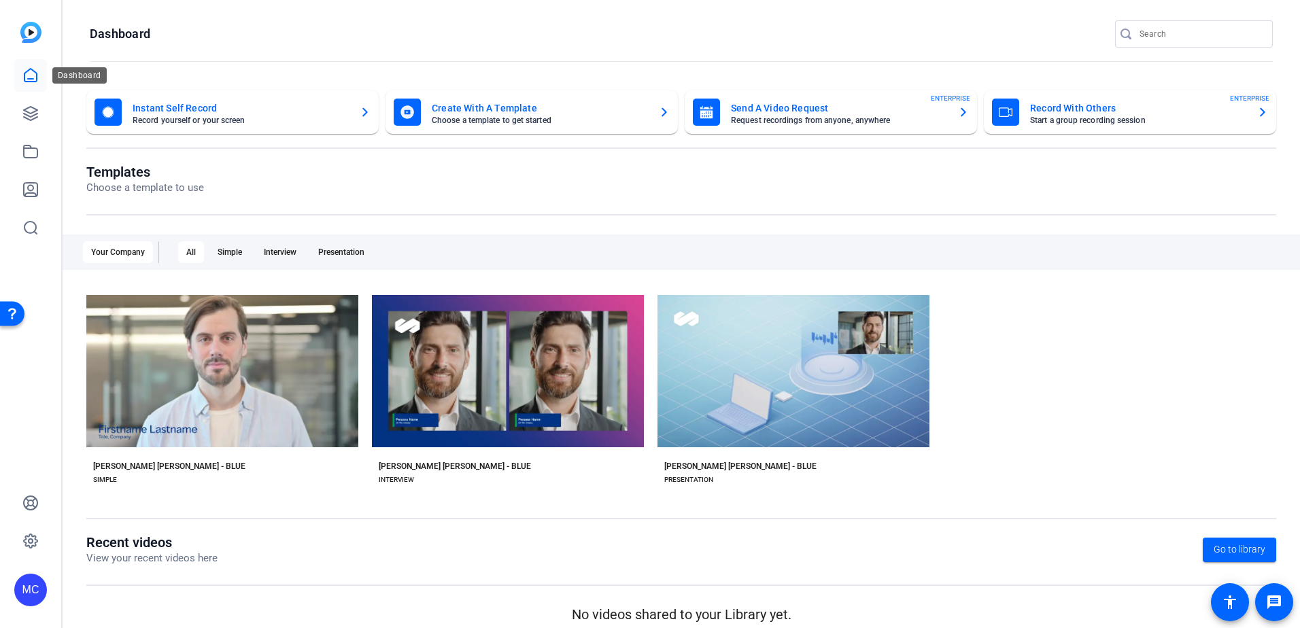
click at [20, 73] on link at bounding box center [30, 75] width 33 height 33
